Goal: Find specific page/section: Find specific page/section

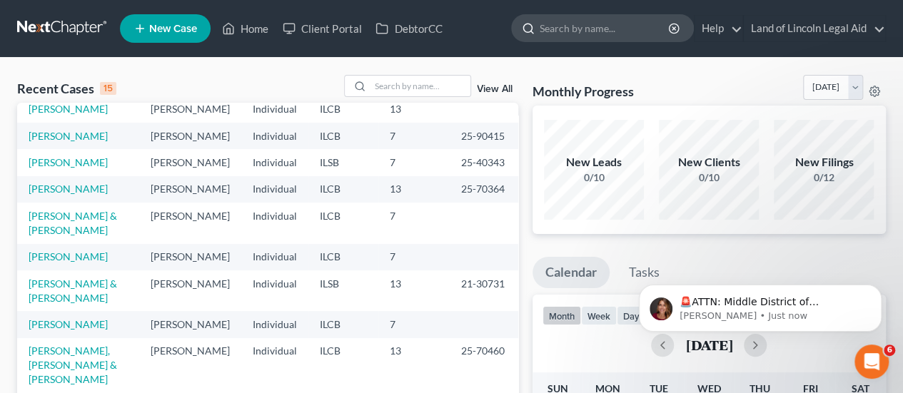
click at [569, 29] on input "search" at bounding box center [605, 28] width 131 height 26
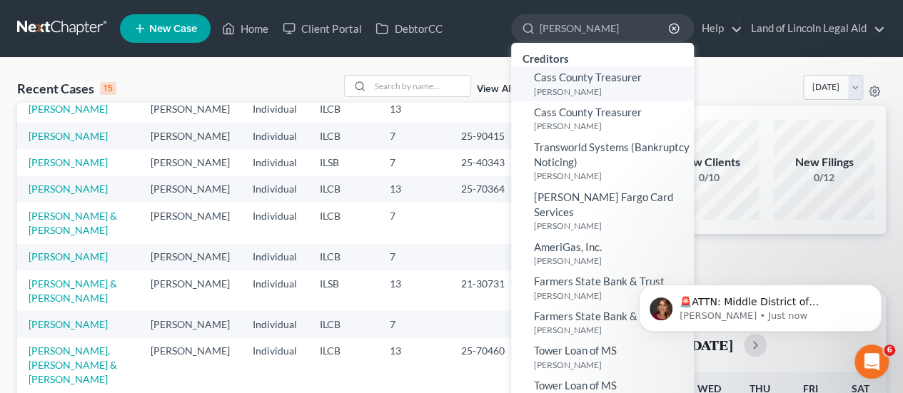
type input "[PERSON_NAME]"
click at [554, 90] on small "[PERSON_NAME]" at bounding box center [612, 92] width 156 height 12
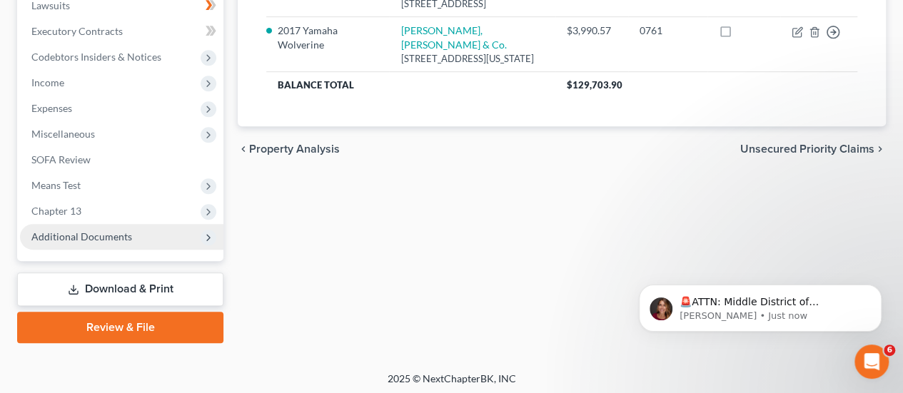
scroll to position [389, 0]
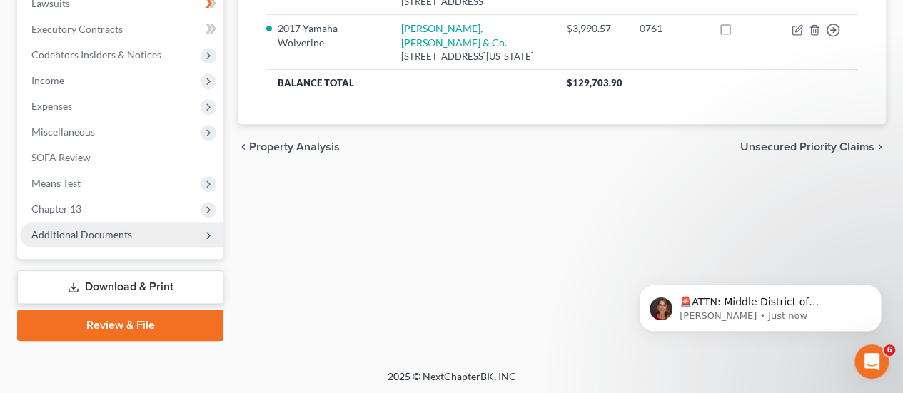
click at [54, 232] on span "Additional Documents" at bounding box center [81, 235] width 101 height 12
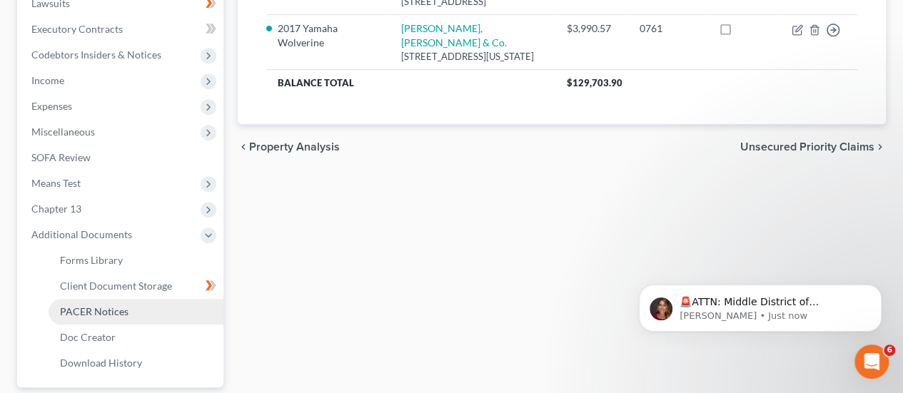
click at [93, 312] on span "PACER Notices" at bounding box center [94, 312] width 69 height 12
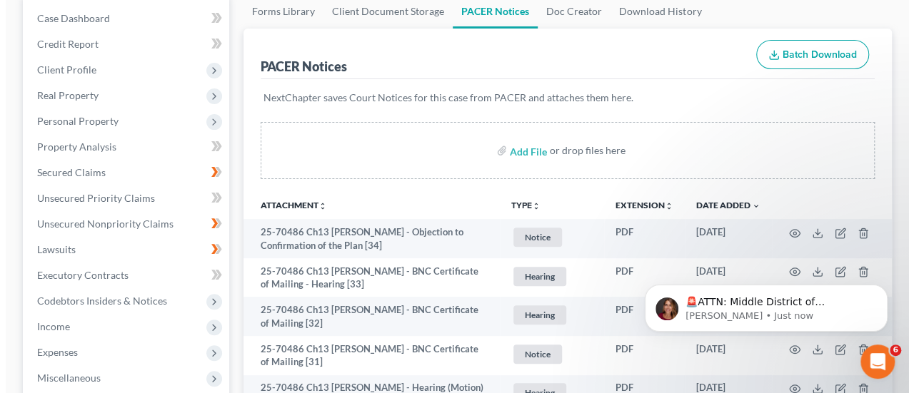
scroll to position [214, 0]
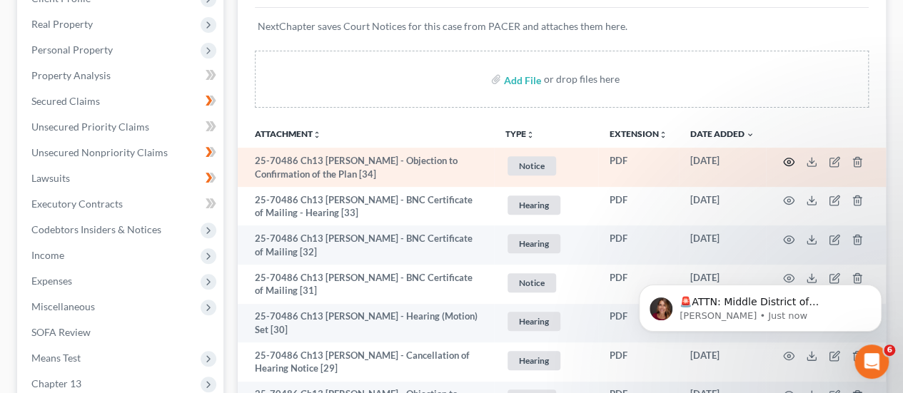
click at [789, 159] on icon "button" at bounding box center [788, 161] width 11 height 11
